Goal: Find specific page/section: Find specific page/section

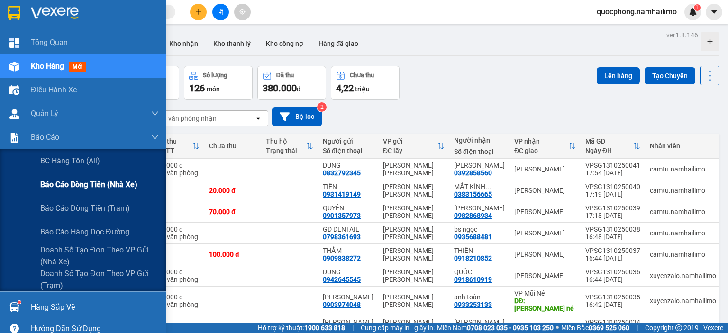
click at [84, 181] on span "Báo cáo dòng tiền (nhà xe)" at bounding box center [88, 185] width 97 height 12
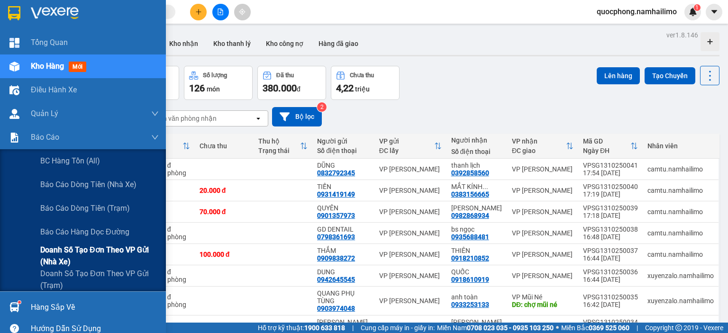
click at [81, 248] on span "Doanh số tạo đơn theo VP gửi (nhà xe)" at bounding box center [99, 256] width 119 height 24
